Goal: Information Seeking & Learning: Learn about a topic

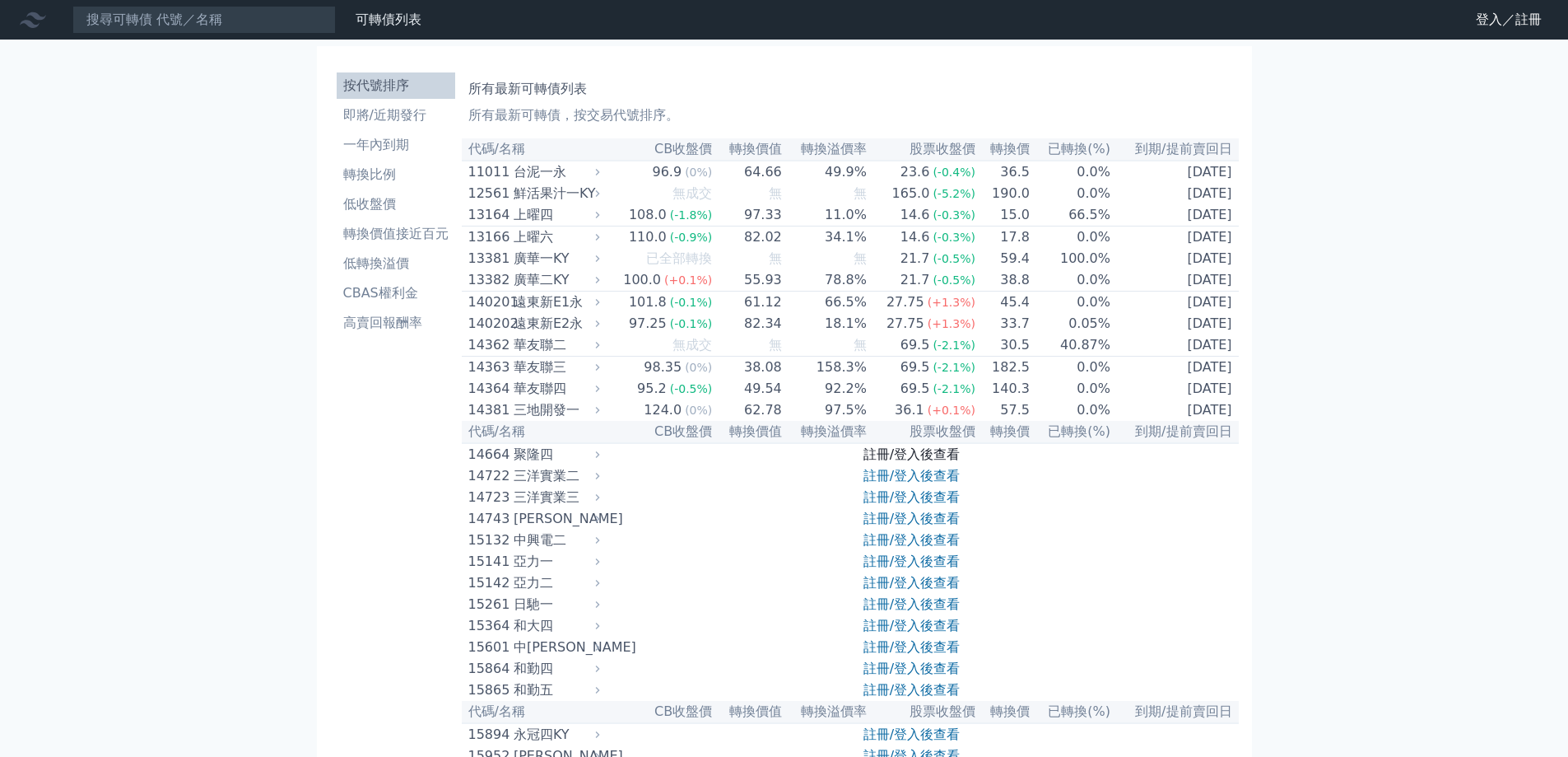
click at [910, 461] on link "註冊/登入後查看" at bounding box center [912, 453] width 97 height 16
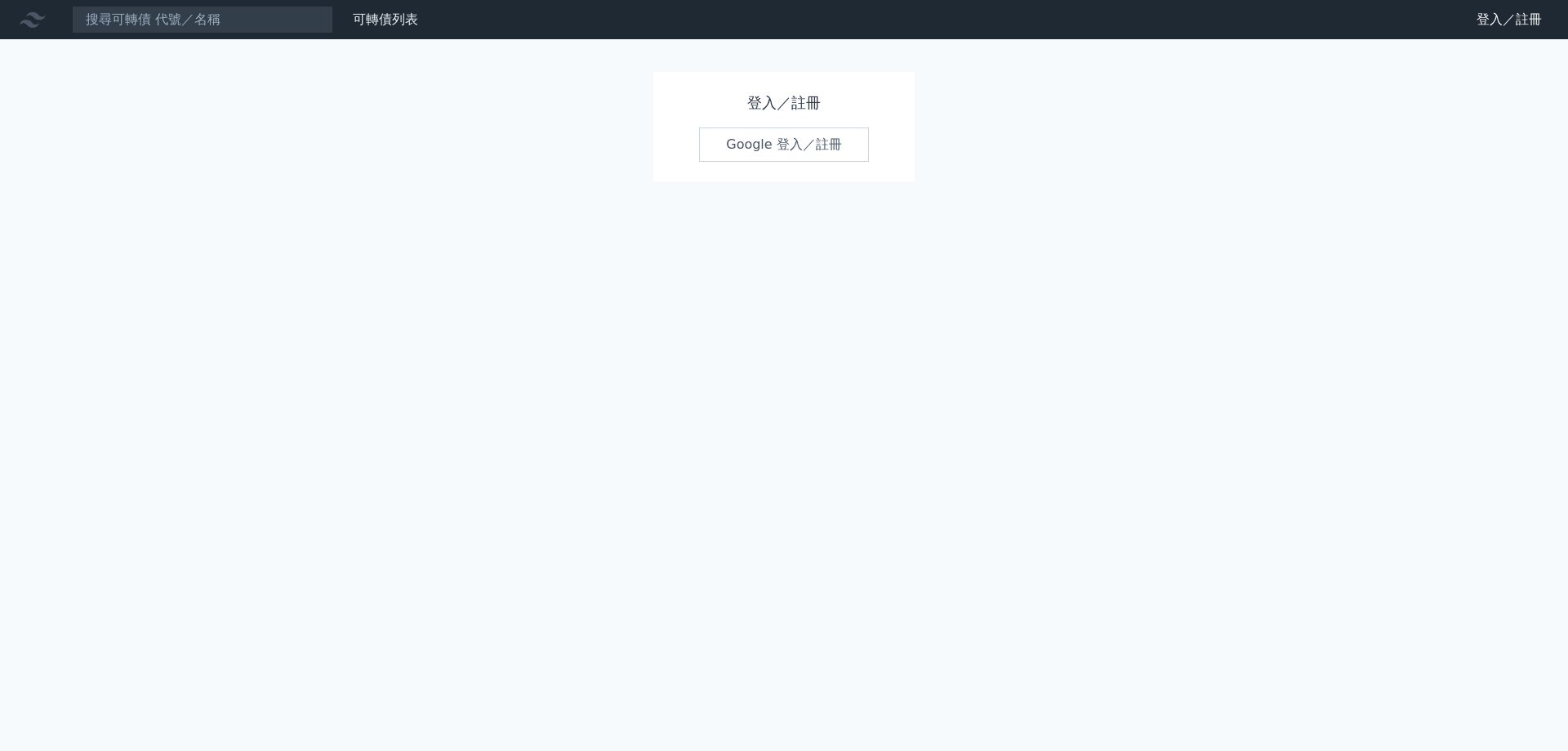
click at [798, 144] on link "Google 登入／註冊" at bounding box center [784, 145] width 170 height 34
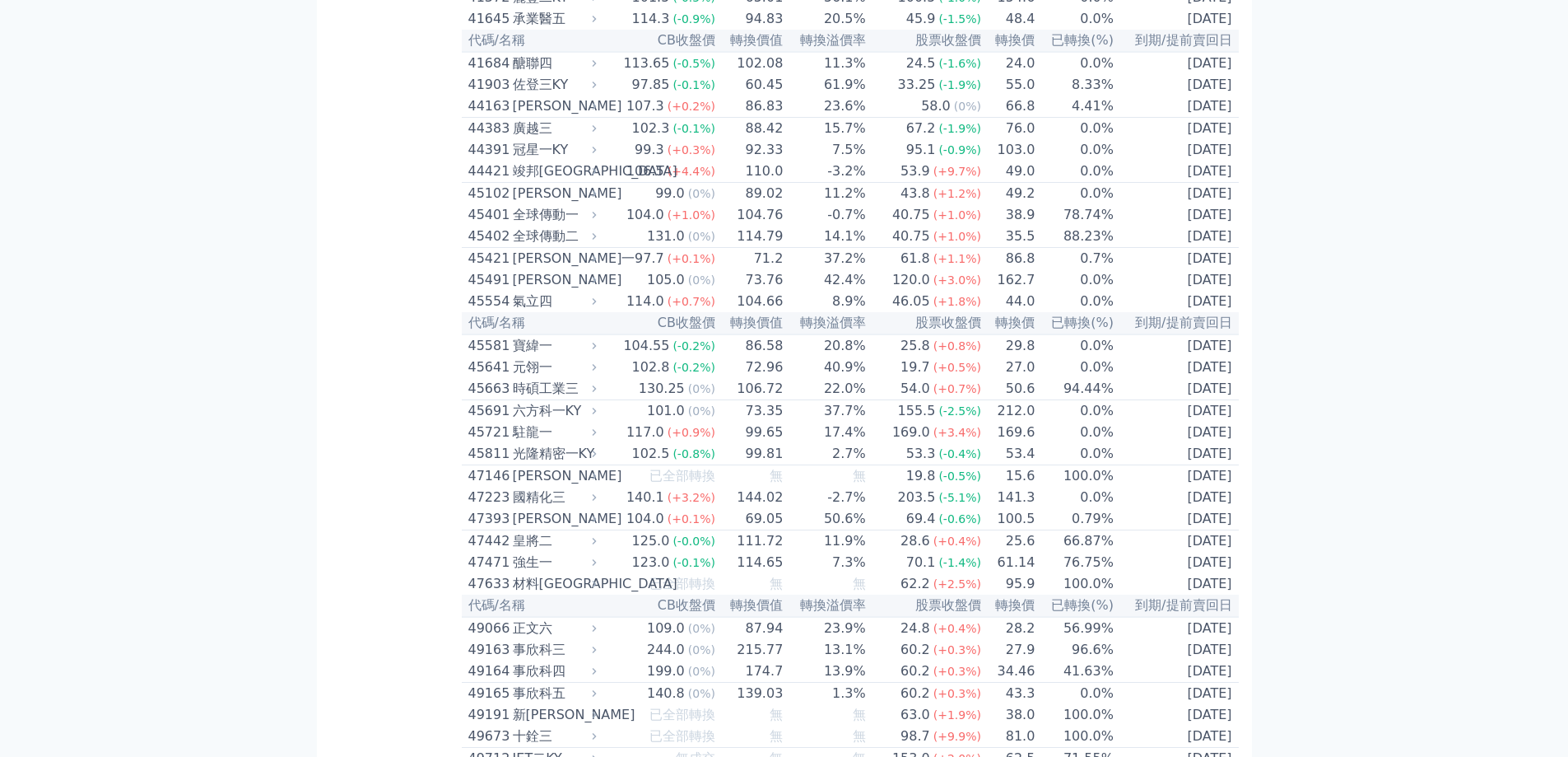
scroll to position [4364, 0]
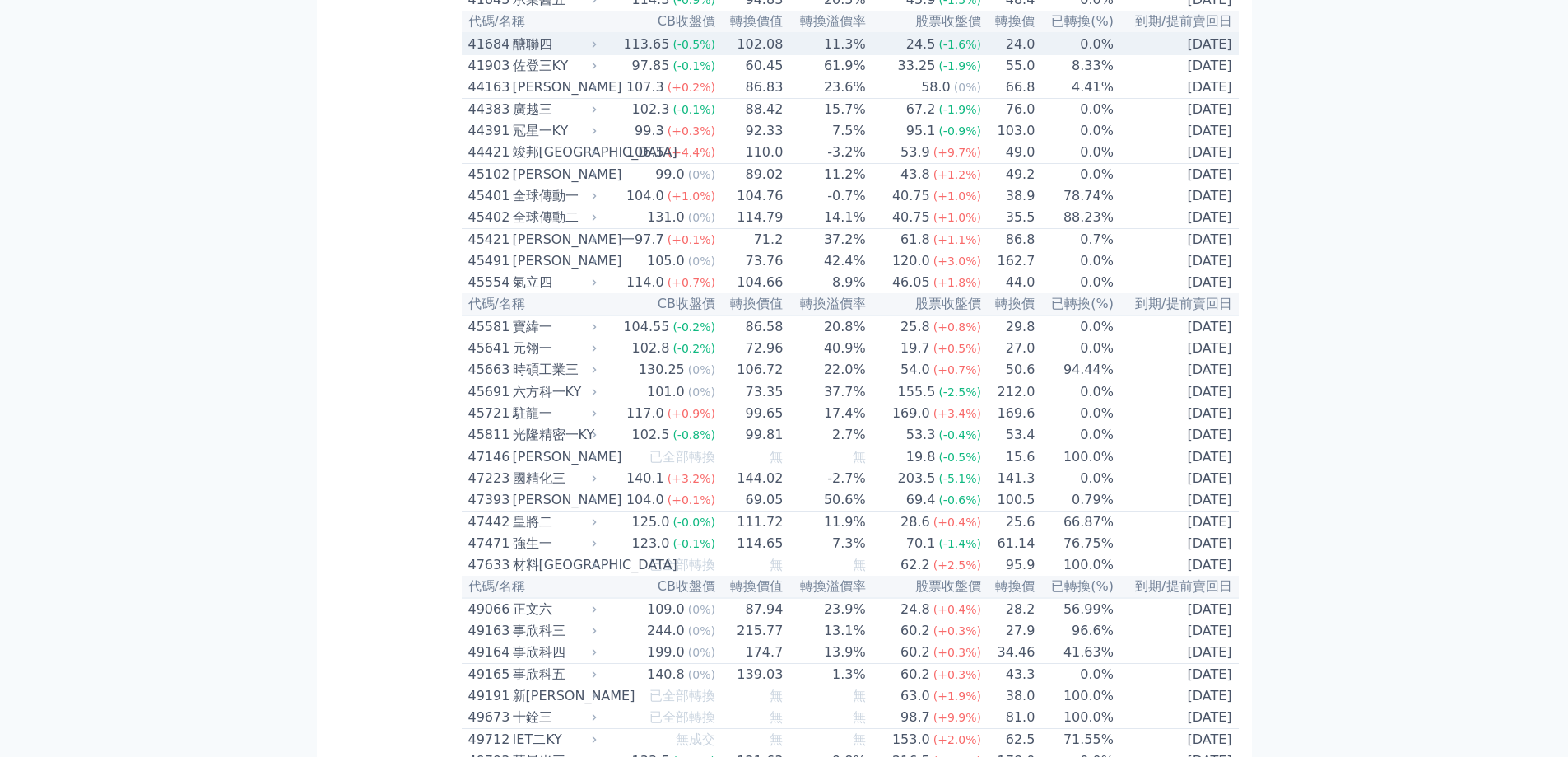
click at [870, 55] on td "24.5 (-1.6%)" at bounding box center [924, 44] width 115 height 22
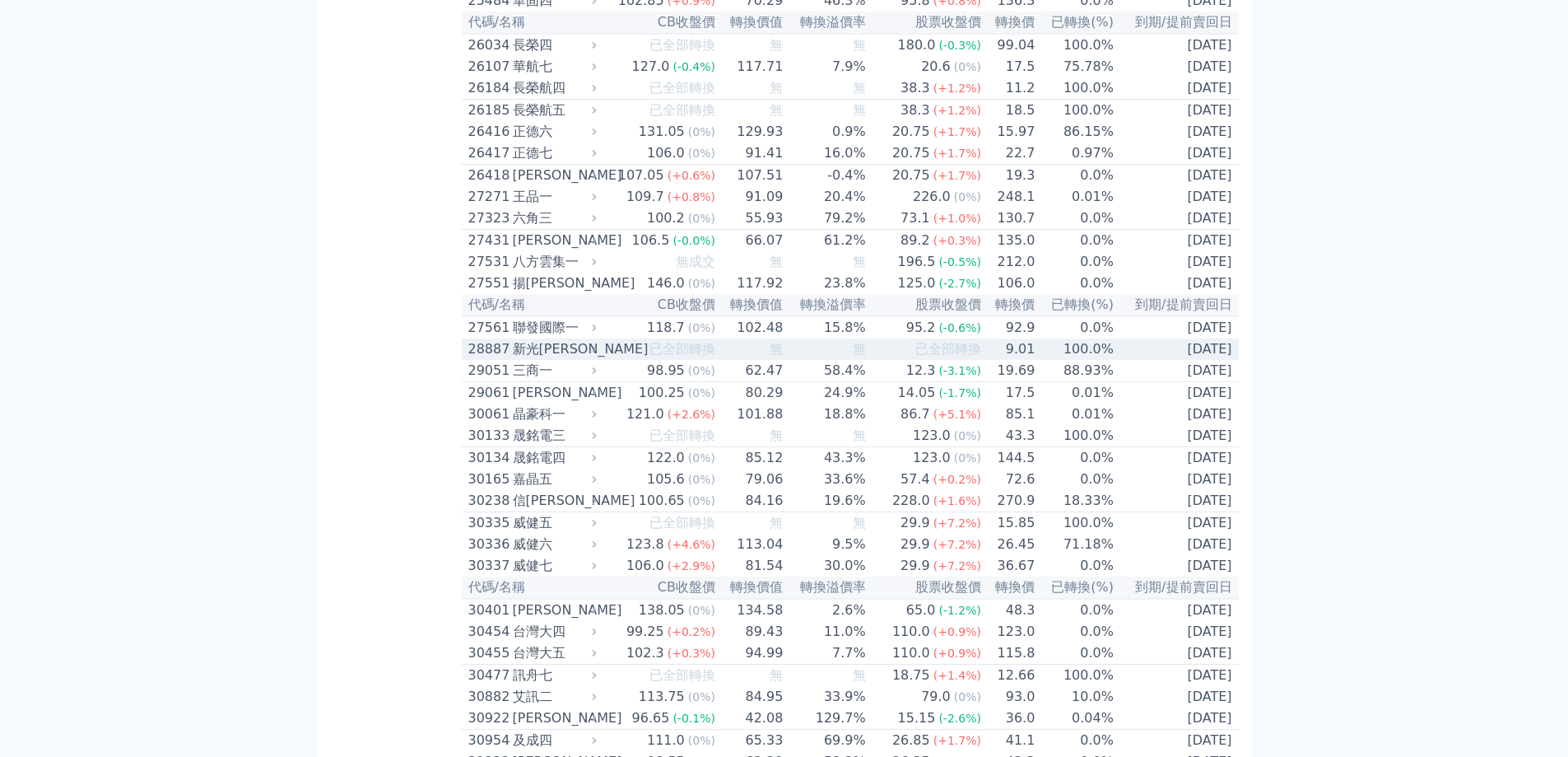
scroll to position [1811, 0]
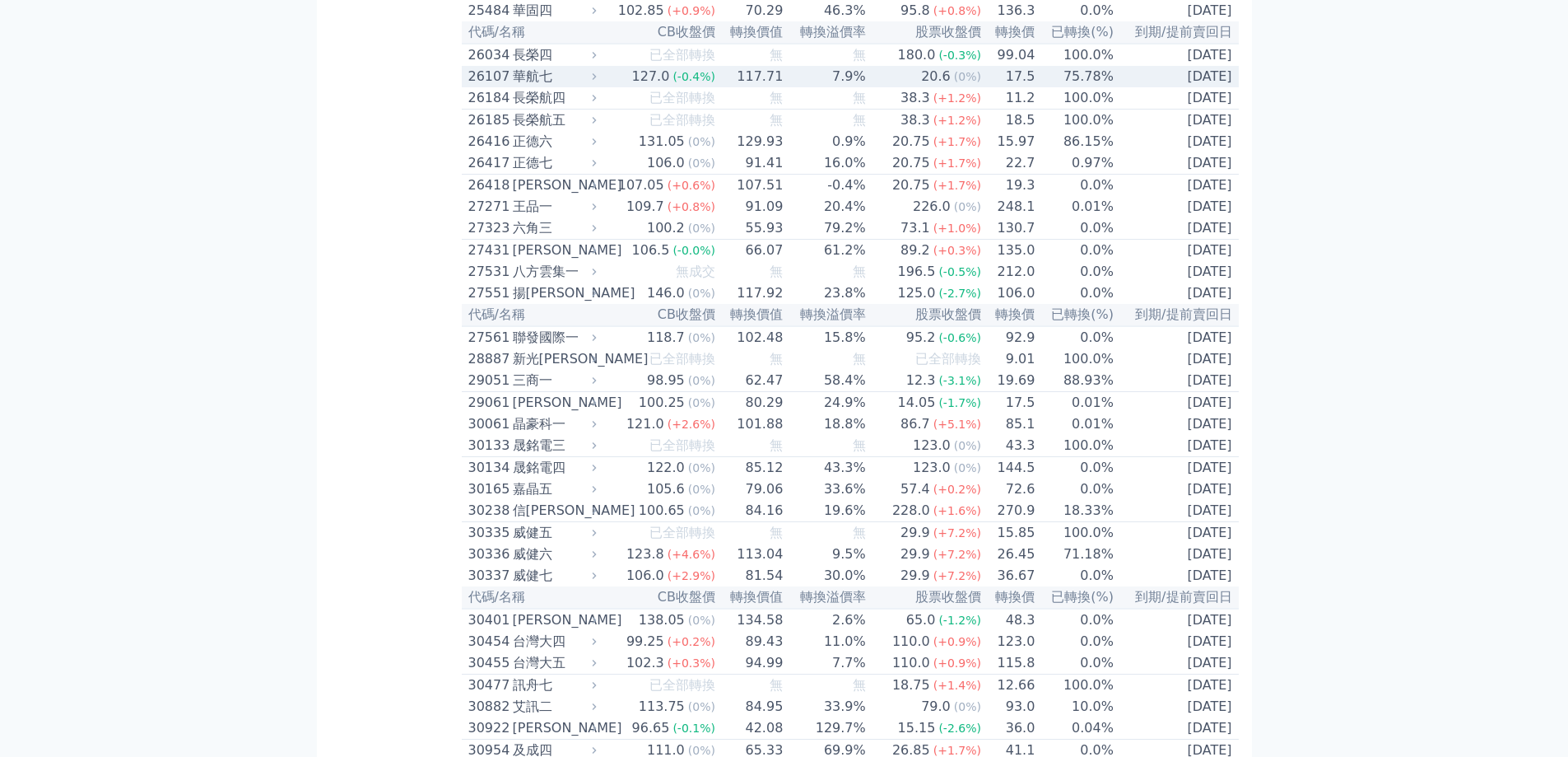
click at [580, 87] on div "華航七" at bounding box center [552, 77] width 80 height 20
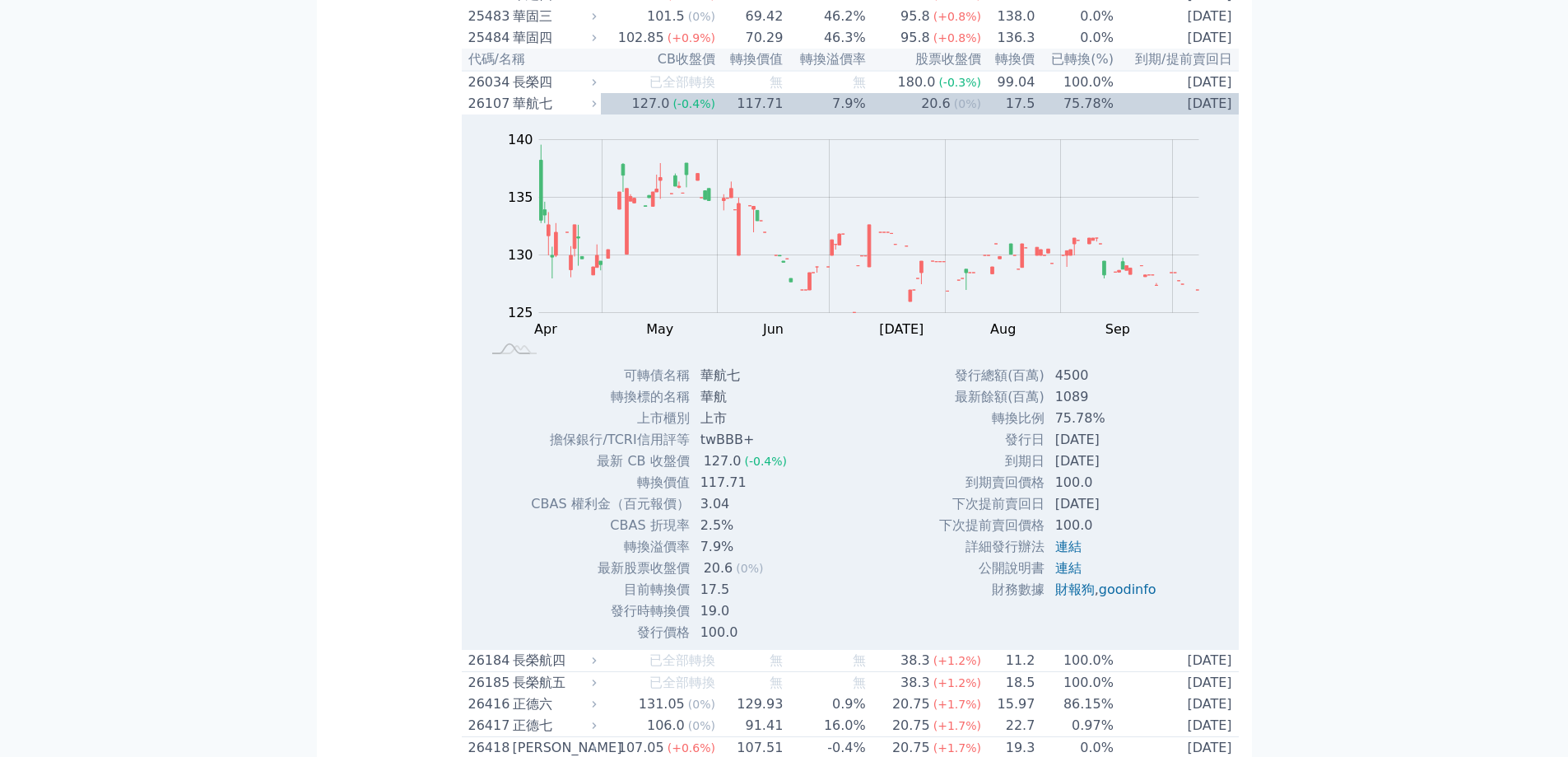
scroll to position [1729, 0]
